Goal: Find specific page/section: Find specific page/section

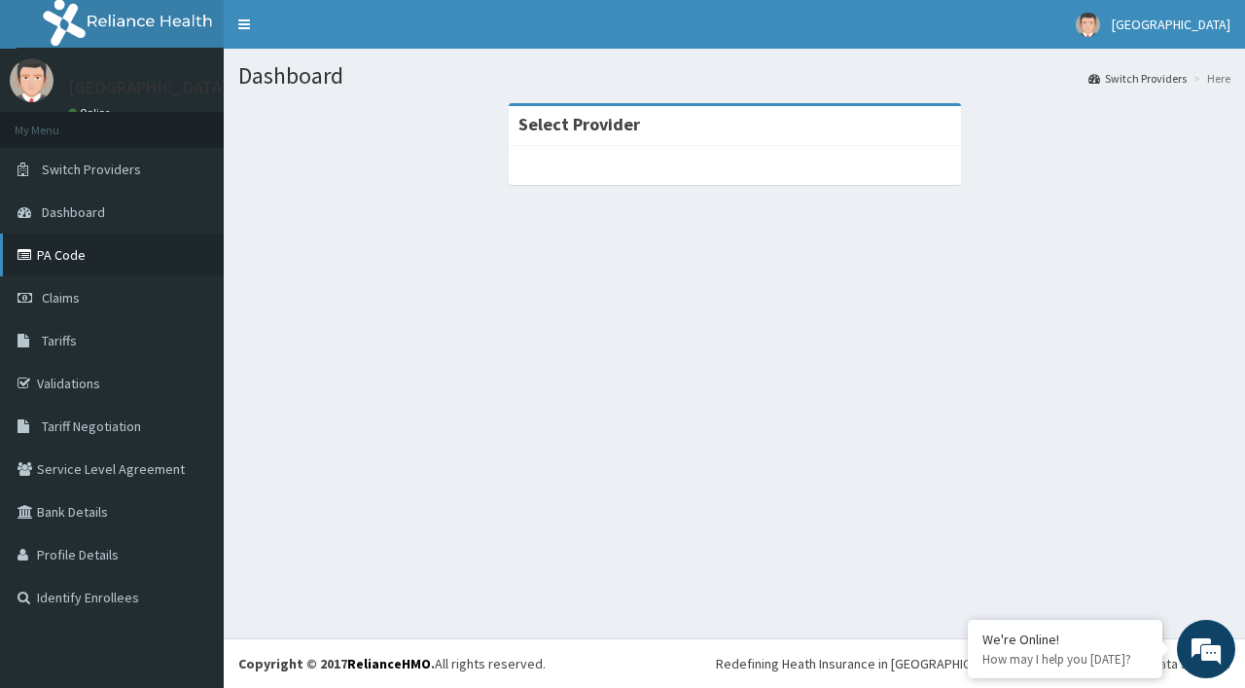
click at [85, 261] on link "PA Code" at bounding box center [112, 254] width 224 height 43
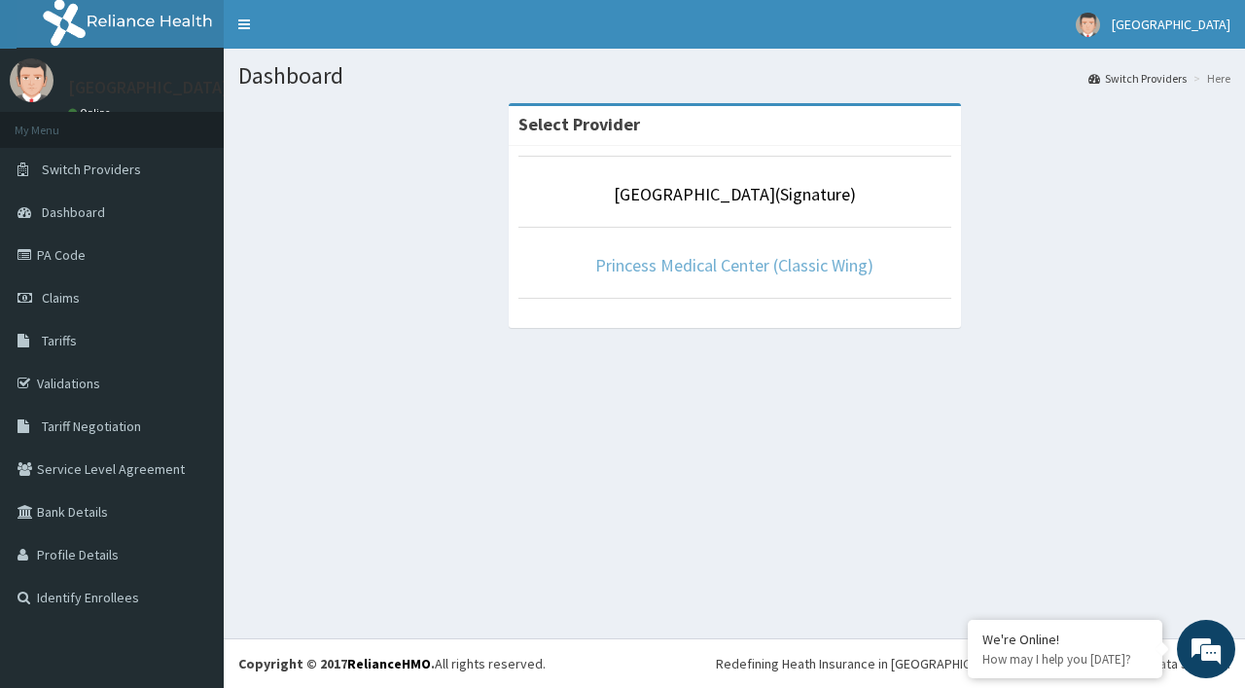
click at [852, 269] on link "Princess Medical Center (Classic Wing)" at bounding box center [734, 265] width 278 height 22
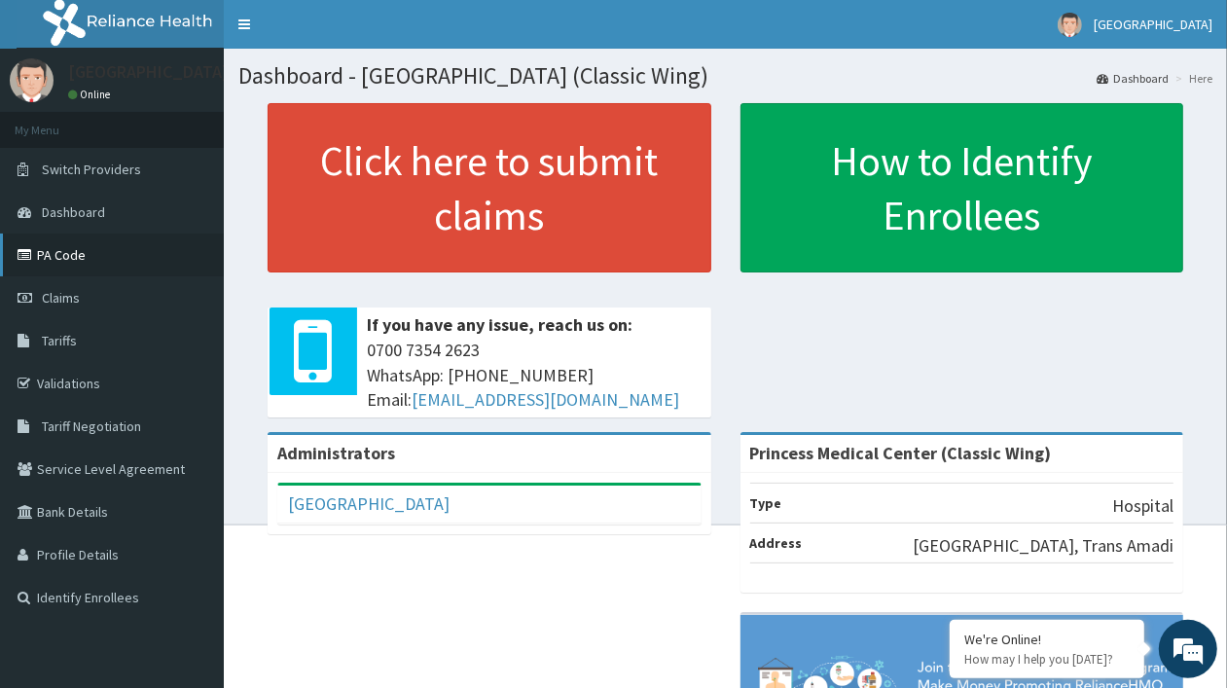
click at [109, 269] on link "PA Code" at bounding box center [112, 254] width 224 height 43
